Goal: Task Accomplishment & Management: Manage account settings

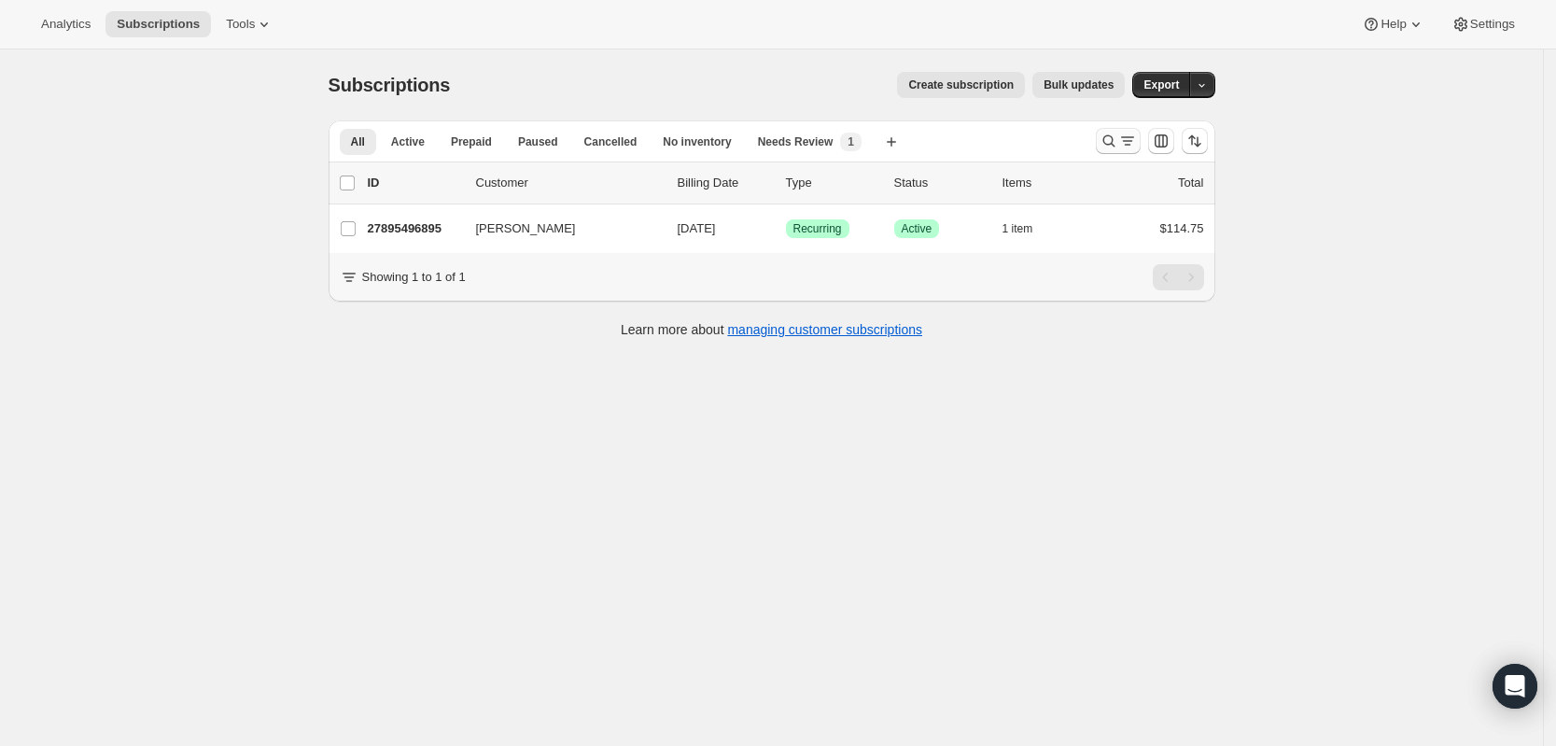
click at [1103, 134] on button "Search and filter results" at bounding box center [1118, 141] width 45 height 26
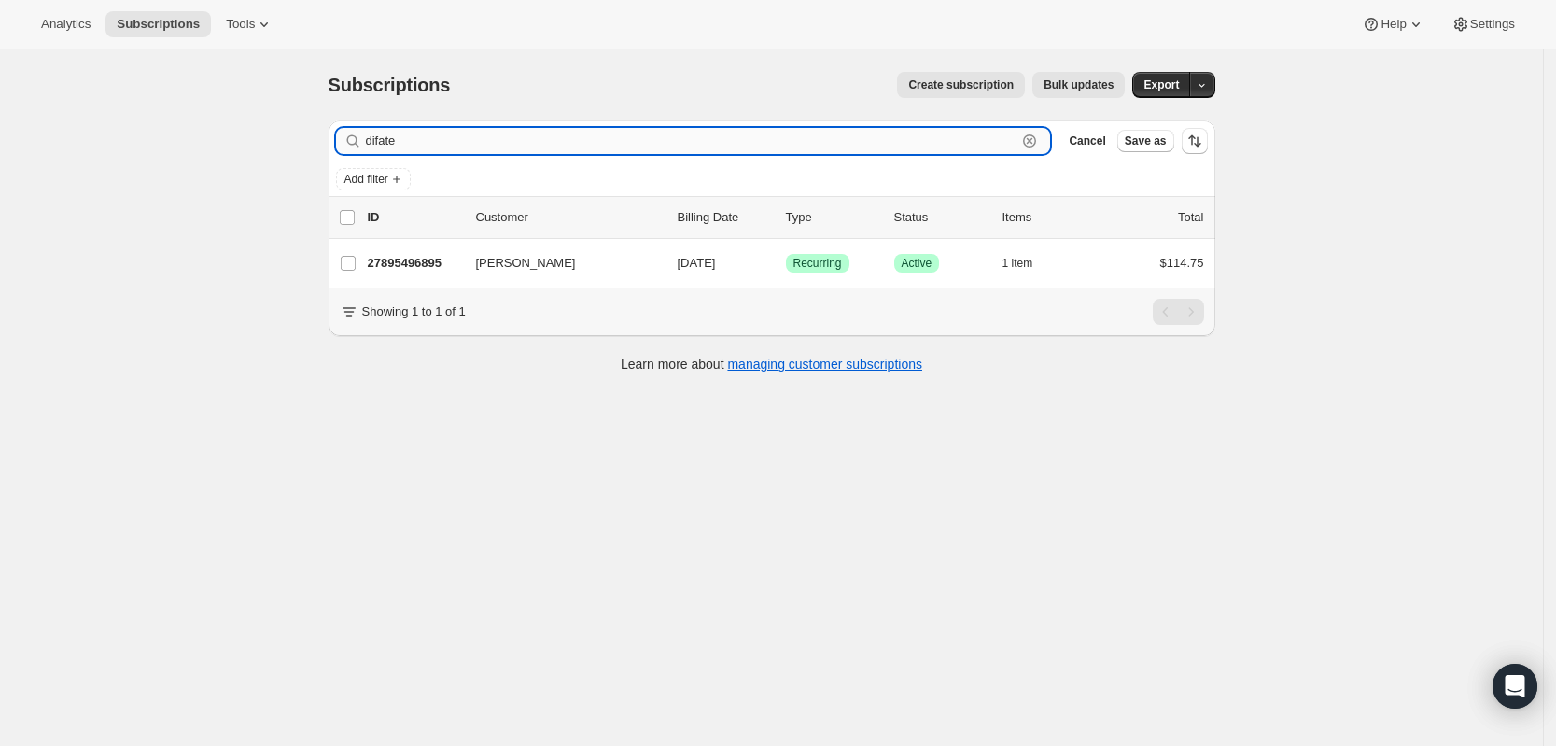
click at [904, 134] on input "difate" at bounding box center [691, 141] width 651 height 26
type input "D"
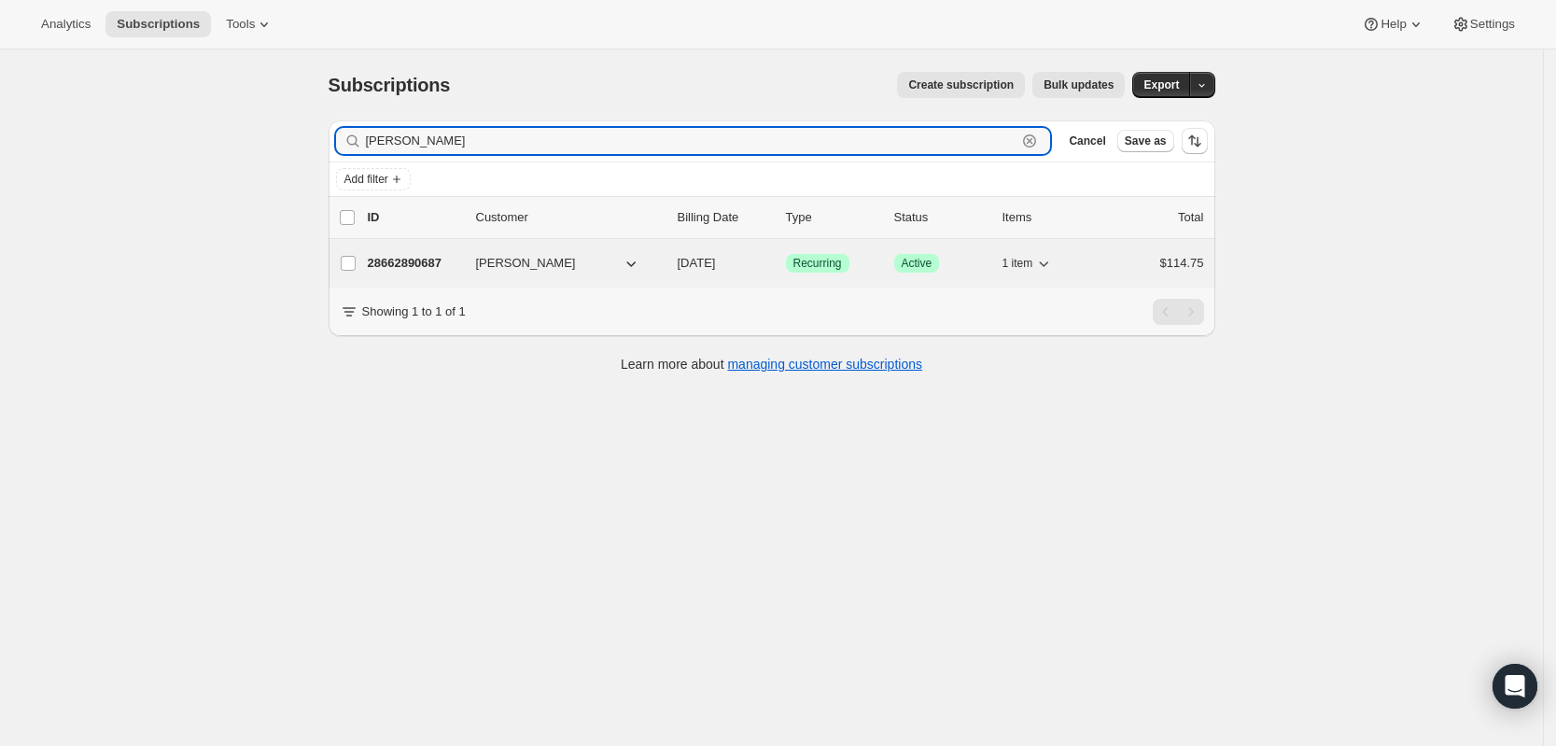
type input "[PERSON_NAME]"
click at [453, 254] on p "28662890687" at bounding box center [414, 263] width 93 height 19
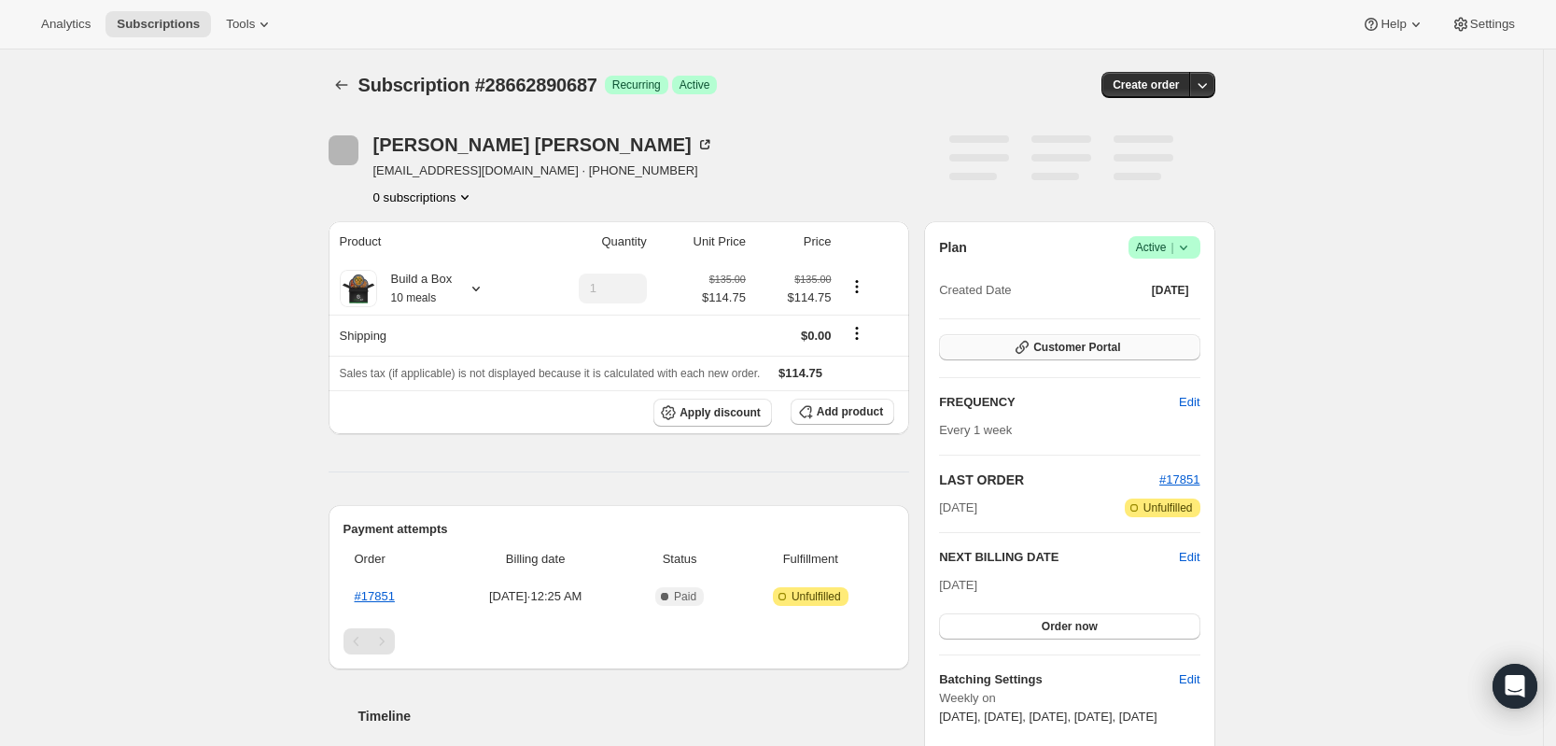
click at [1057, 344] on span "Customer Portal" at bounding box center [1076, 347] width 87 height 15
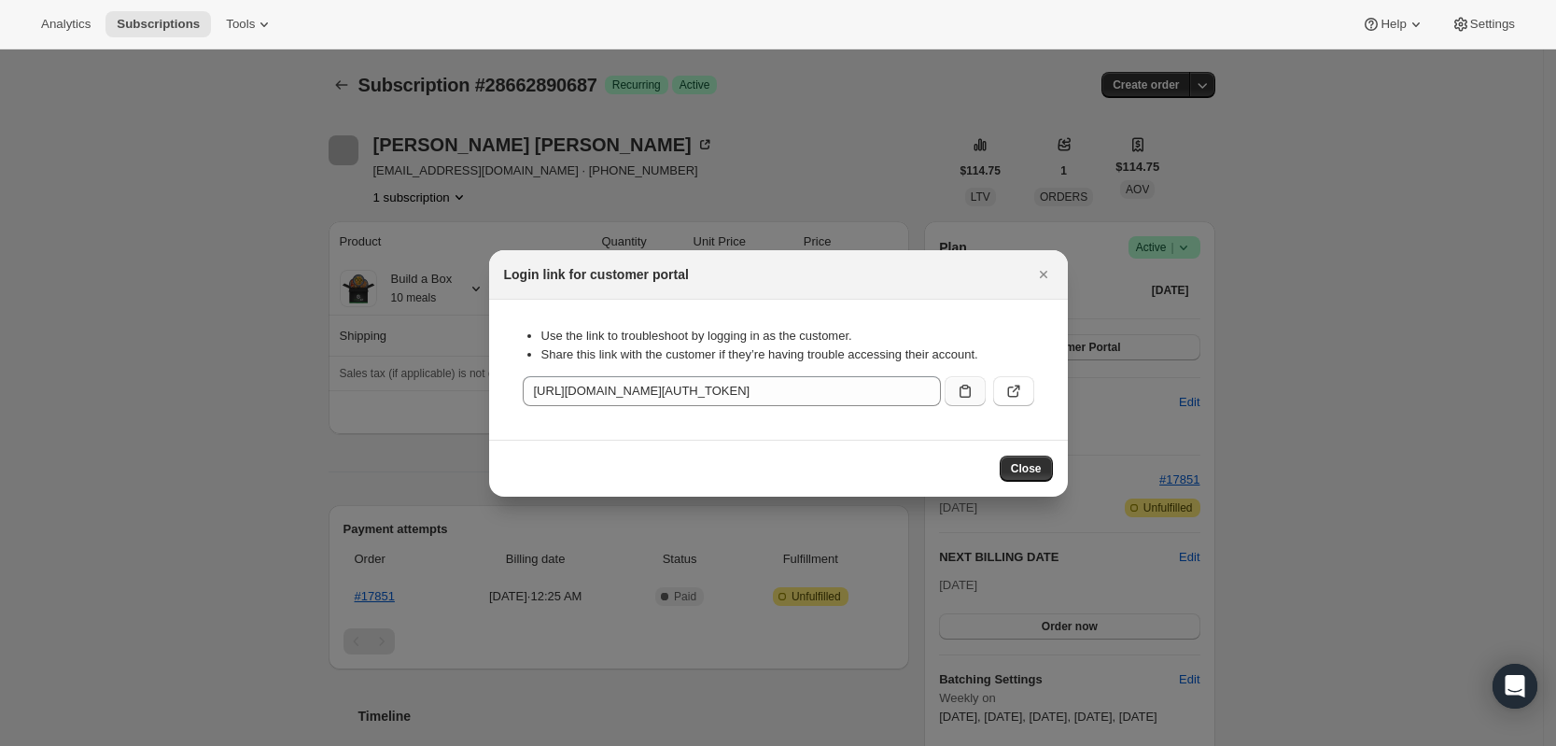
click at [954, 389] on button ":r8b:" at bounding box center [965, 391] width 41 height 30
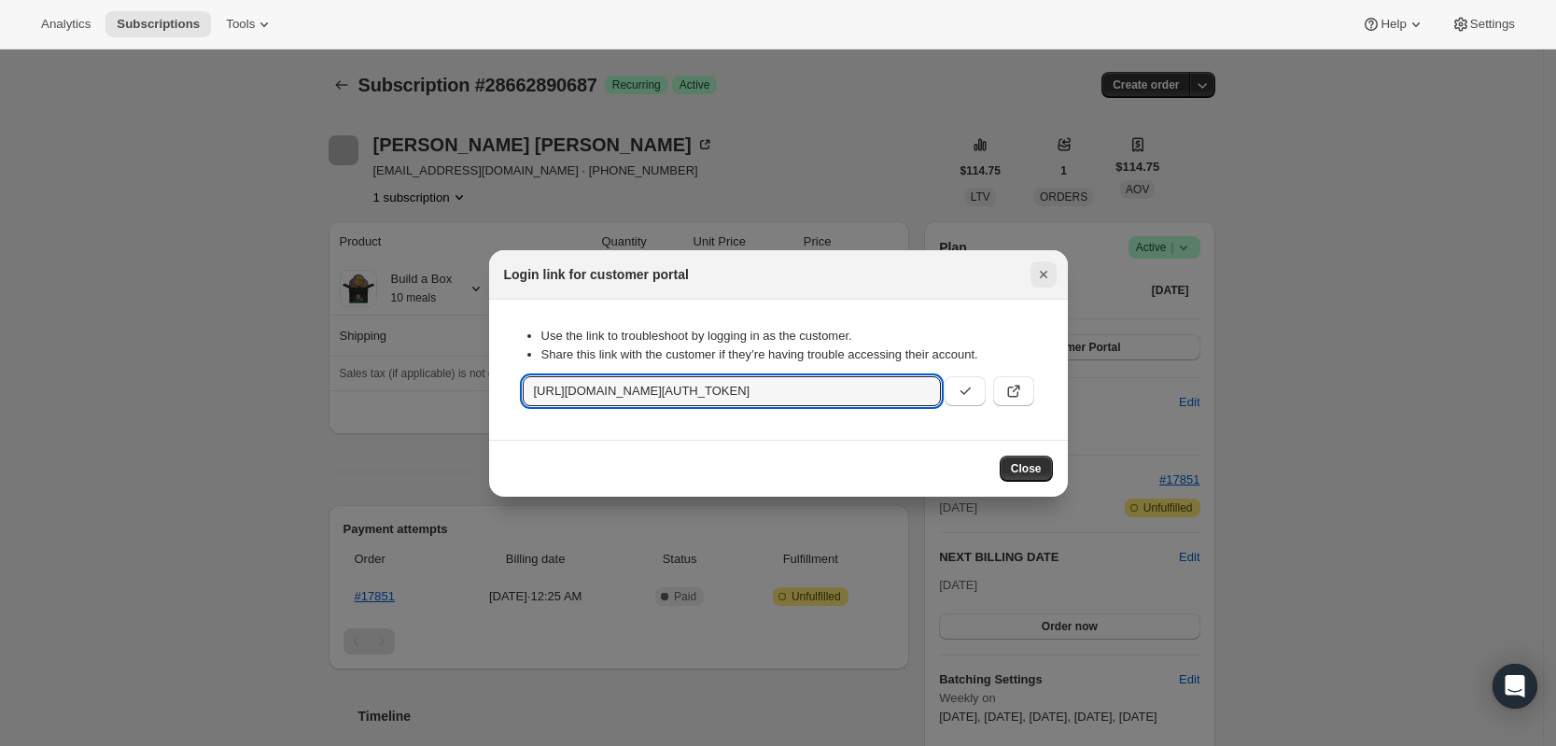
click at [1043, 281] on icon "Close" at bounding box center [1043, 274] width 19 height 19
